Goal: Register for event/course

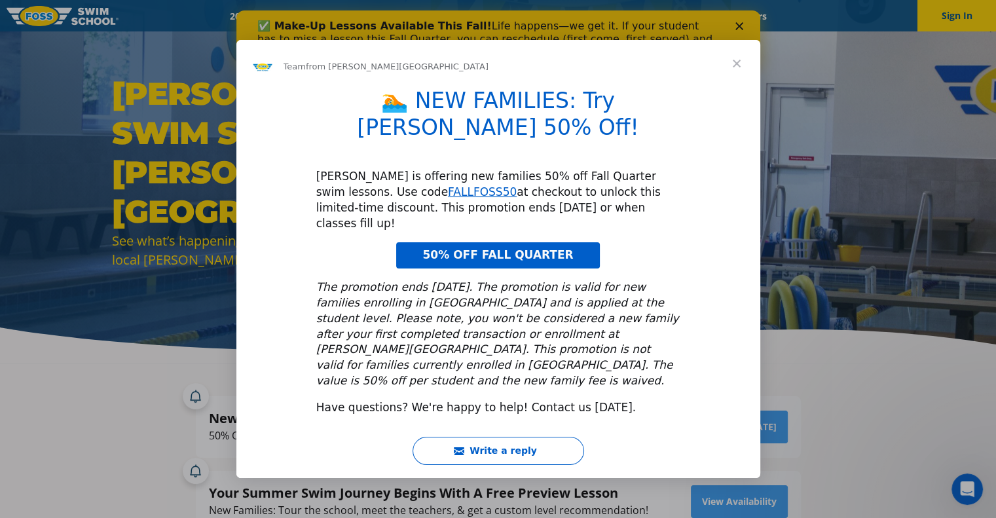
click at [727, 87] on span "Close" at bounding box center [736, 63] width 47 height 47
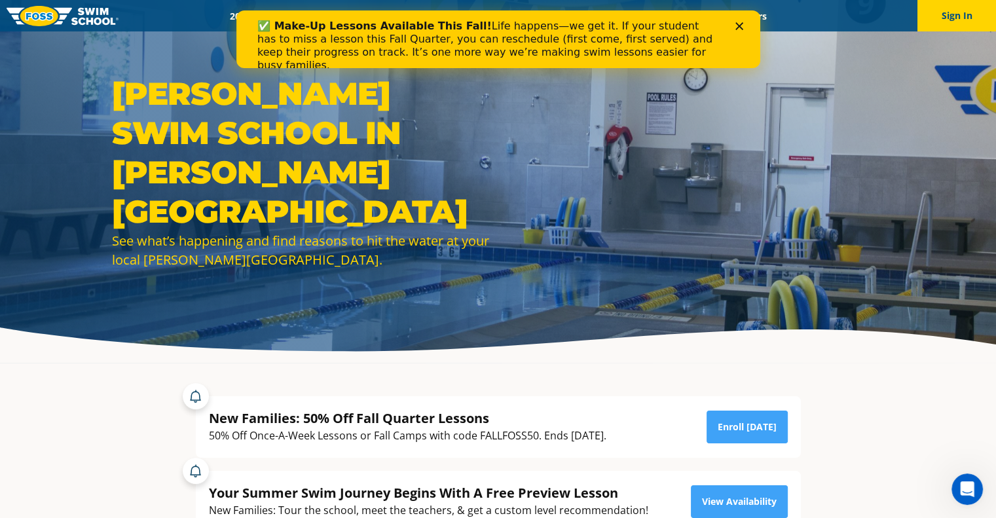
click at [736, 28] on icon "Close" at bounding box center [739, 26] width 8 height 8
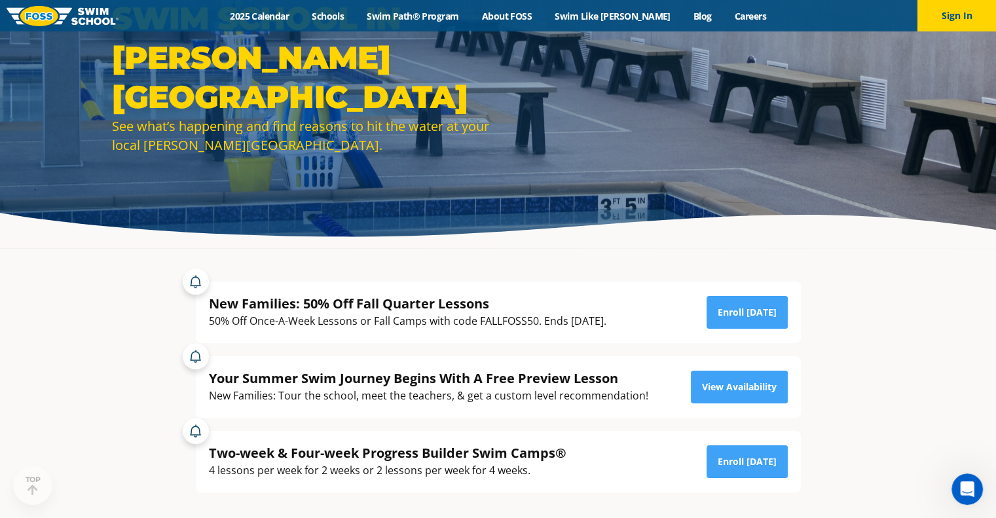
scroll to position [262, 0]
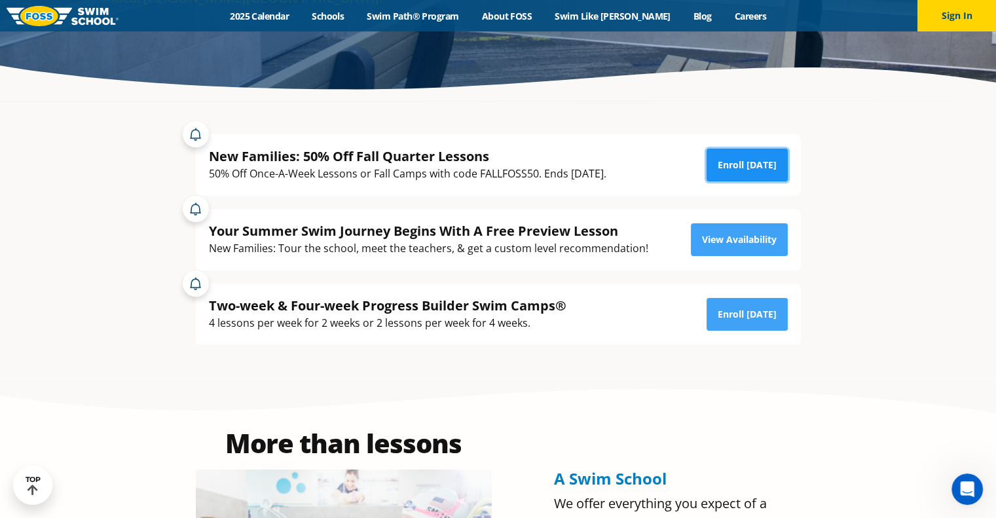
click at [757, 154] on link "Enroll [DATE]" at bounding box center [747, 165] width 81 height 33
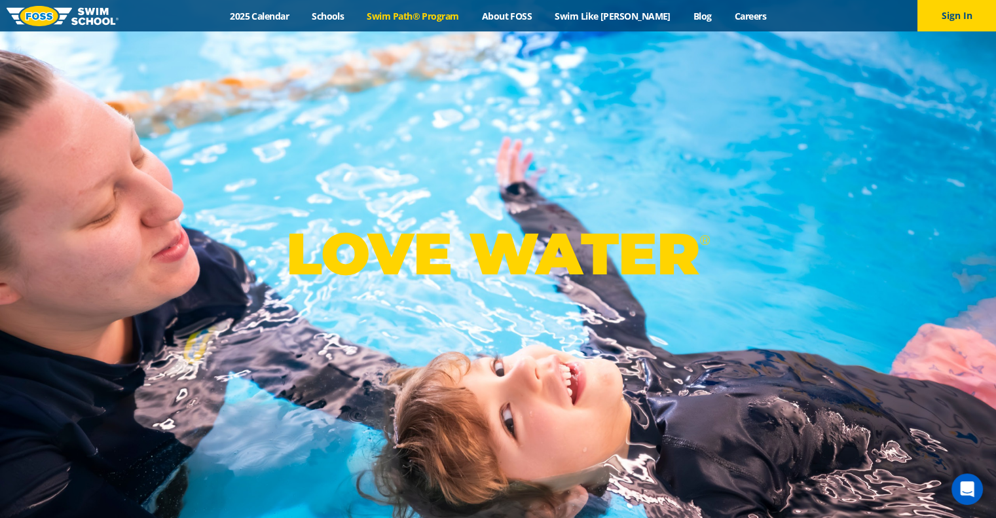
click at [449, 17] on link "Swim Path® Program" at bounding box center [413, 16] width 115 height 12
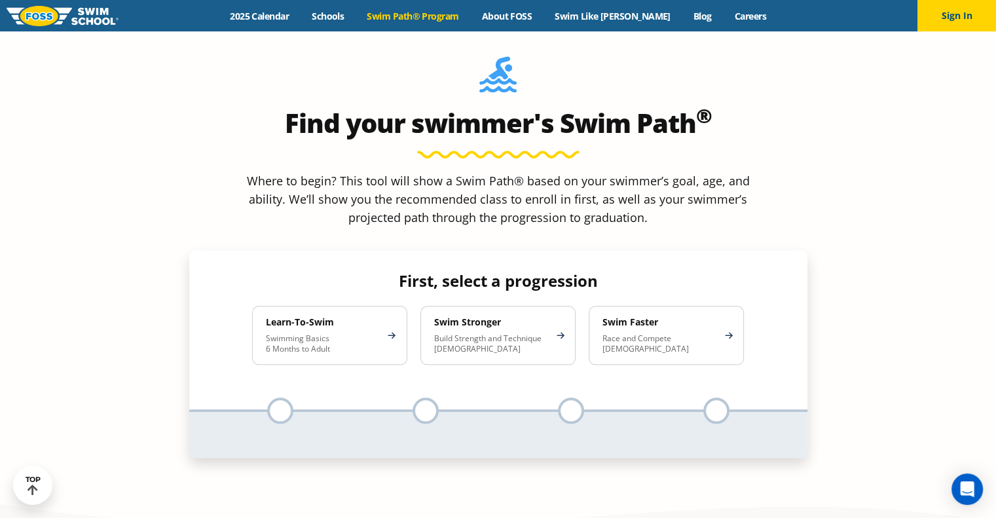
scroll to position [1179, 0]
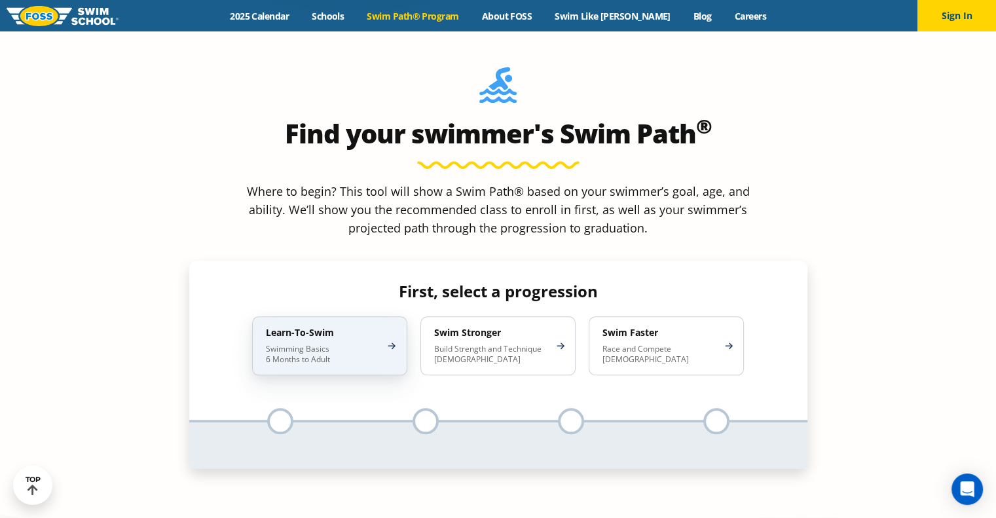
click at [385, 316] on div "Learn-To-Swim Swimming Basics 6 Months to Adult" at bounding box center [329, 345] width 155 height 59
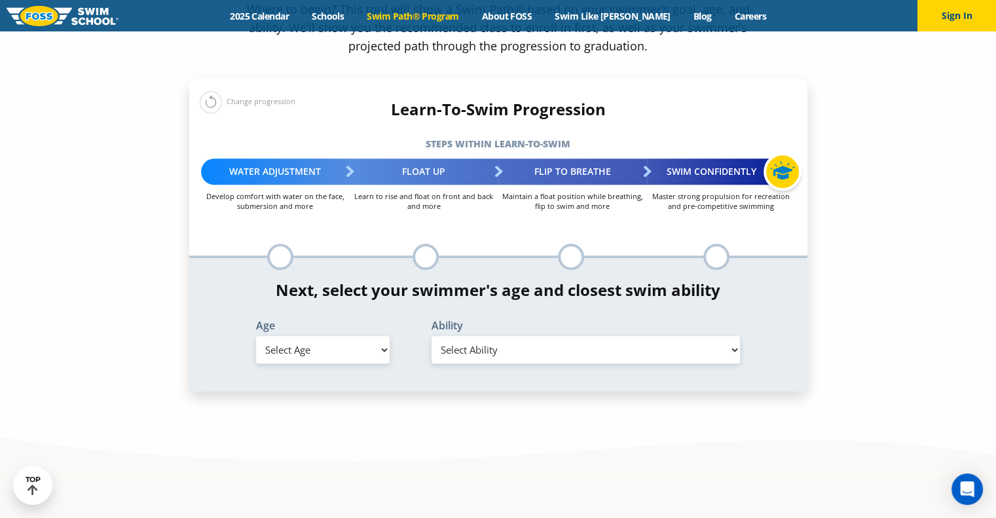
scroll to position [1375, 0]
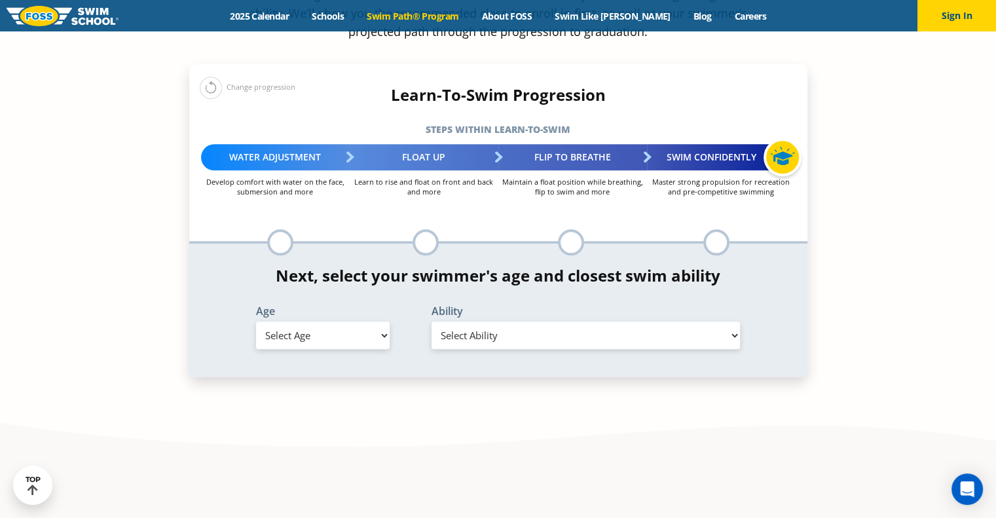
click at [354, 322] on select "Select Age 6 months - 1 year 1 year 2 years 3 years 4 years 5 years 6 years 7 y…" at bounding box center [323, 336] width 134 height 28
select select "adult-18-years-"
click at [256, 322] on select "Select Age 6 months - 1 year 1 year 2 years 3 years 4 years 5 years 6 years 7 y…" at bounding box center [323, 336] width 134 height 28
click at [458, 322] on select "Select Ability First in-water experience When in the water reliant on a life ja…" at bounding box center [586, 336] width 309 height 28
select select "adult-18-years--when-in-the-water-reliant-on-a-life-jacket-or-floatation-device"
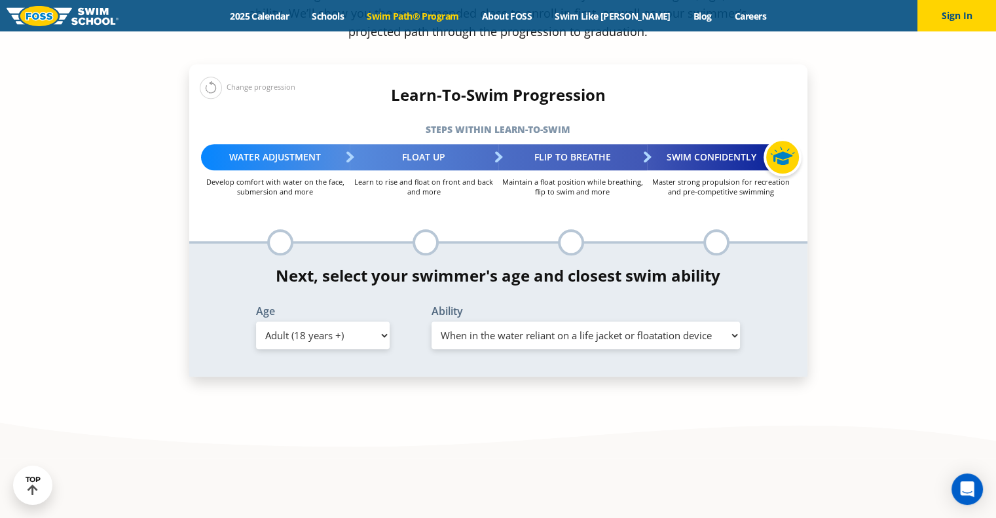
click at [432, 322] on select "Select Ability First in-water experience When in the water reliant on a life ja…" at bounding box center [586, 336] width 309 height 28
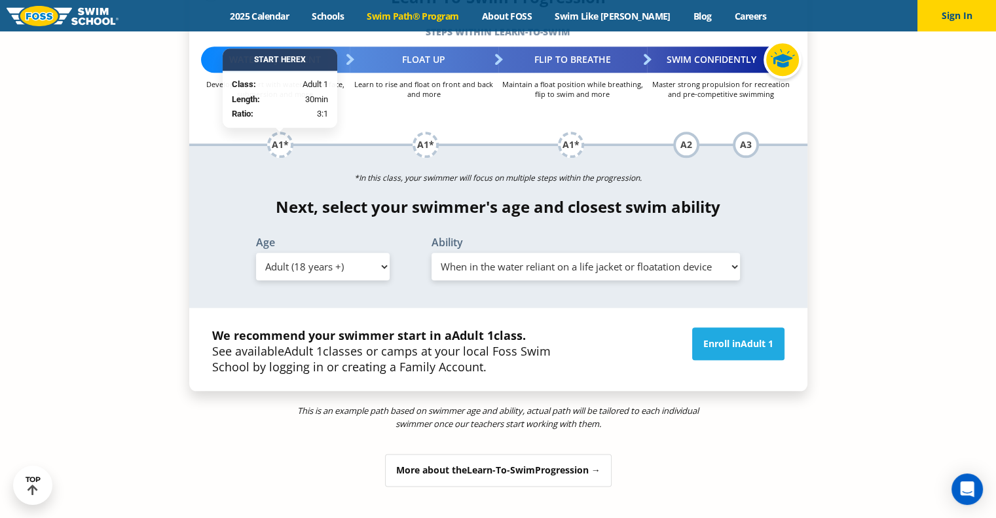
scroll to position [1506, 0]
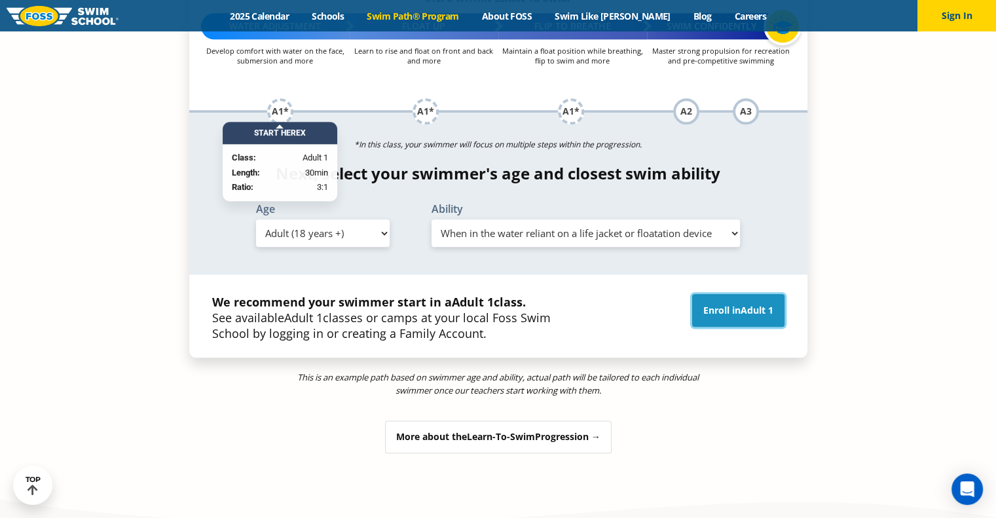
click at [718, 294] on link "Enroll in Adult 1" at bounding box center [738, 310] width 92 height 33
